Goal: Navigation & Orientation: Find specific page/section

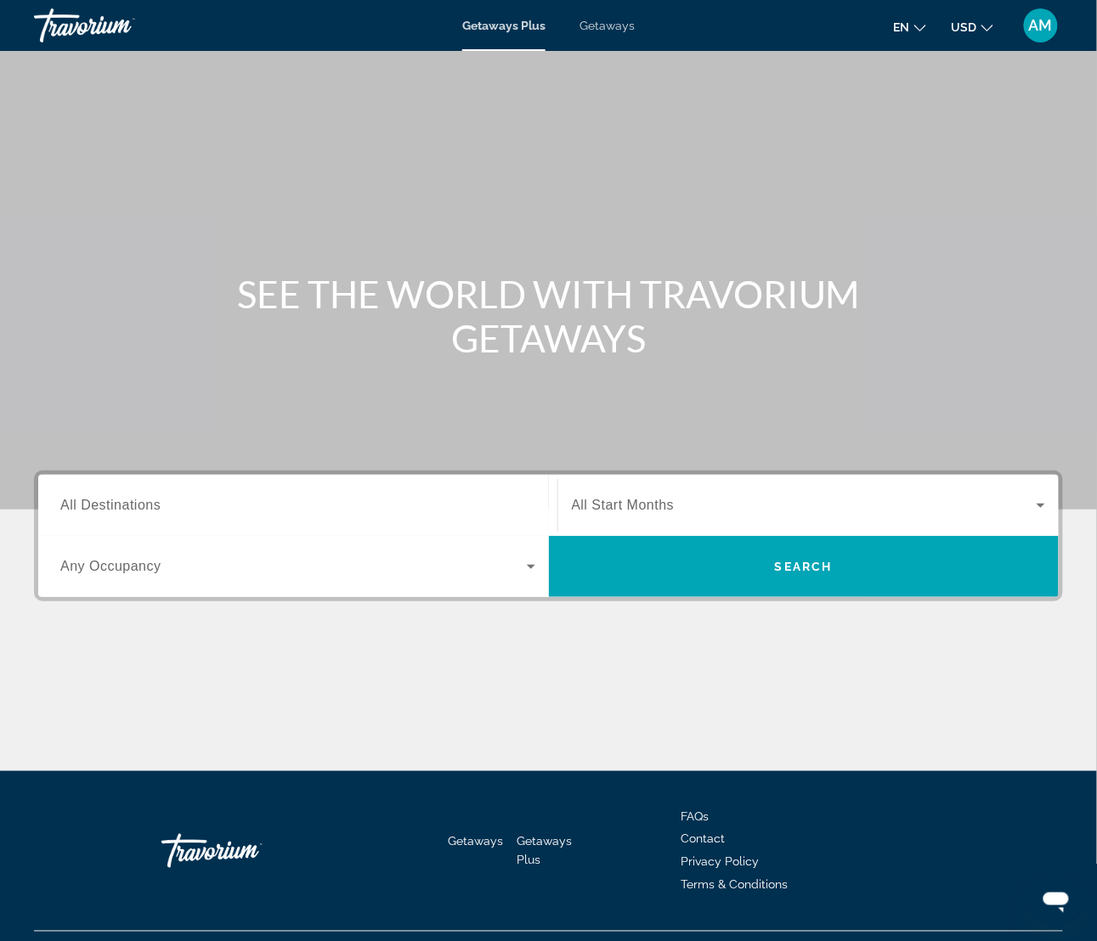
click at [1030, 41] on button "AM" at bounding box center [1041, 26] width 44 height 36
